Goal: Use online tool/utility: Utilize a website feature to perform a specific function

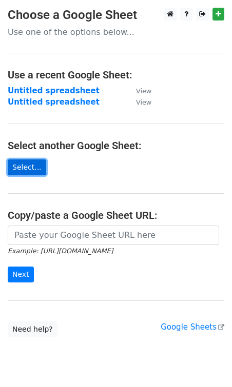
click at [31, 168] on link "Select..." at bounding box center [27, 167] width 38 height 16
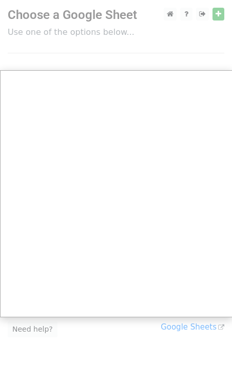
scroll to position [22, 0]
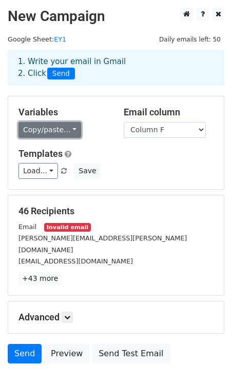
click at [45, 128] on link "Copy/paste..." at bounding box center [49, 130] width 63 height 16
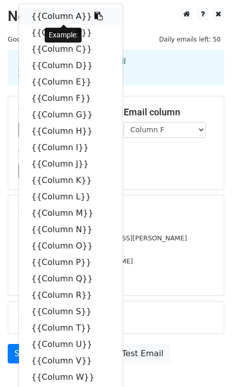
click at [69, 16] on link "{{Column A}}" at bounding box center [71, 16] width 104 height 16
